Goal: Answer question/provide support

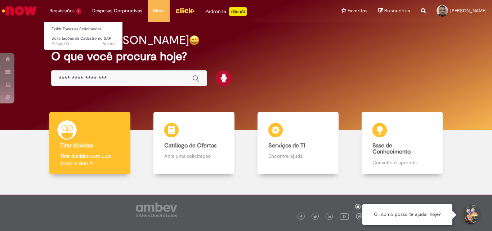
click at [64, 9] on li "Requisições 1 Exibir Todas as Solicitações Solicitações de Cadastro no SAP 7d a…" at bounding box center [65, 11] width 43 height 22
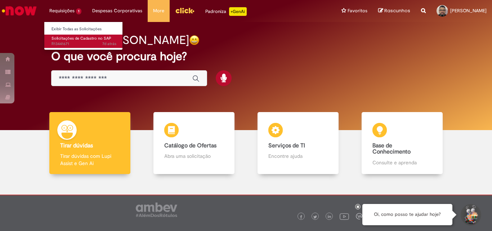
click at [78, 37] on span "Solicitações de Cadastro no SAP" at bounding box center [81, 38] width 60 height 5
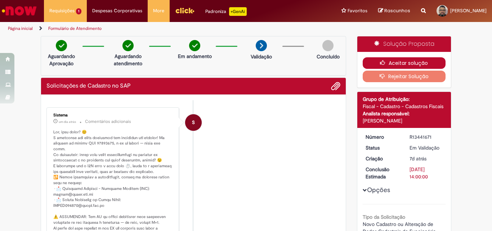
click at [392, 59] on button "Aceitar solução" at bounding box center [404, 63] width 83 height 12
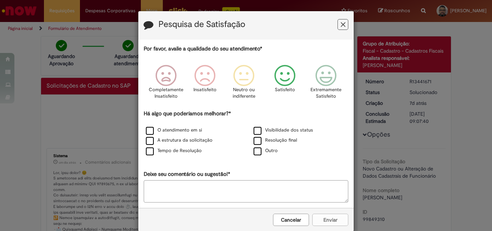
click at [281, 76] on icon "Feedback" at bounding box center [284, 76] width 27 height 22
drag, startPoint x: 255, startPoint y: 139, endPoint x: 217, endPoint y: 140, distance: 38.2
click at [255, 139] on label "Resolução final" at bounding box center [275, 140] width 44 height 7
click at [147, 141] on label "A estrutura da solicitação" at bounding box center [179, 140] width 67 height 7
click at [147, 151] on label "Tempo de Resolução" at bounding box center [174, 150] width 56 height 7
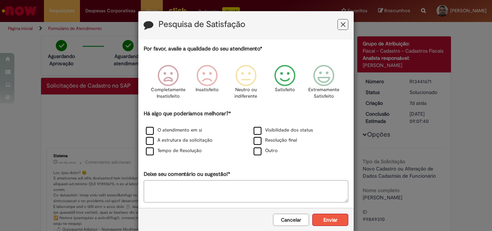
click at [330, 219] on button "Enviar" at bounding box center [330, 219] width 36 height 12
